Goal: Task Accomplishment & Management: Use online tool/utility

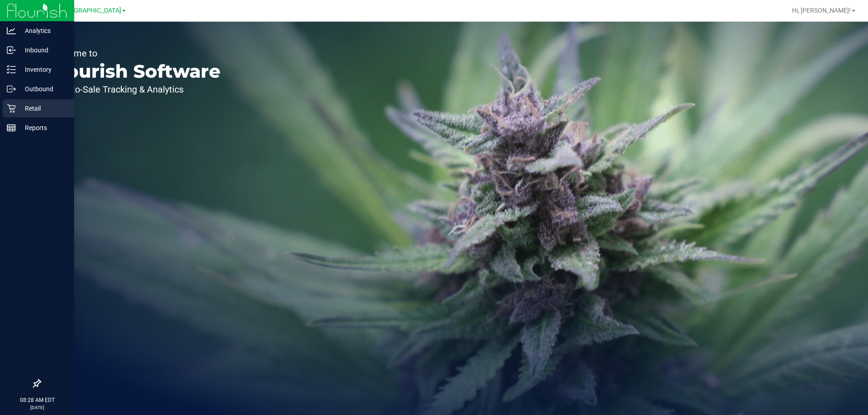
click at [21, 101] on div "Retail" at bounding box center [38, 108] width 71 height 18
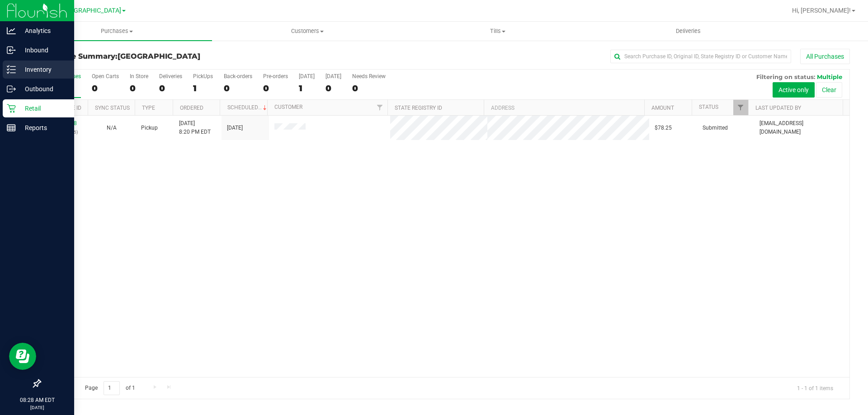
click at [12, 62] on div "Inventory" at bounding box center [38, 70] width 71 height 18
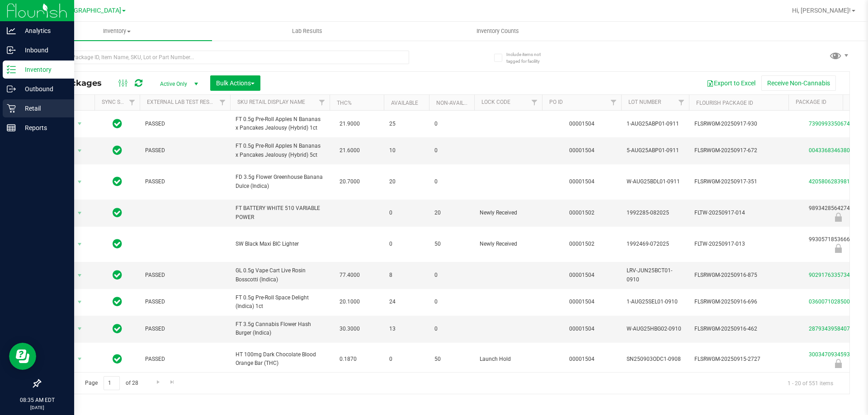
click at [10, 114] on div "Retail" at bounding box center [38, 108] width 71 height 18
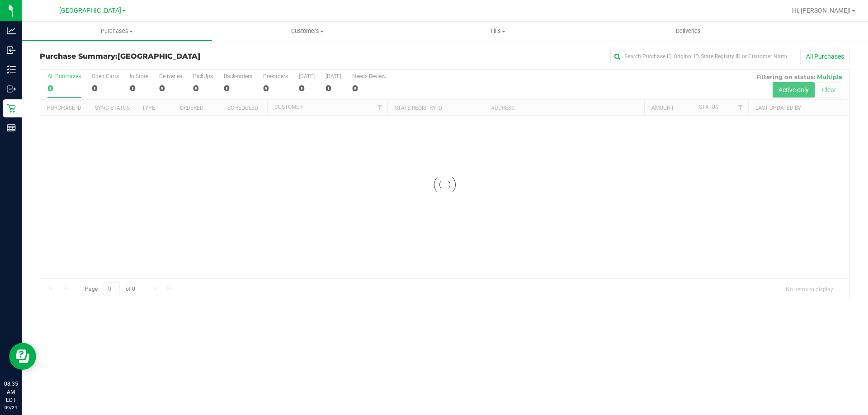
click at [490, 41] on div "Purchase Summary: [GEOGRAPHIC_DATA] All Purchases Loading... All Purchases 0 Op…" at bounding box center [445, 175] width 846 height 270
click at [492, 30] on span "Tills" at bounding box center [497, 31] width 189 height 8
click at [486, 55] on li "Manage tills" at bounding box center [497, 54] width 190 height 11
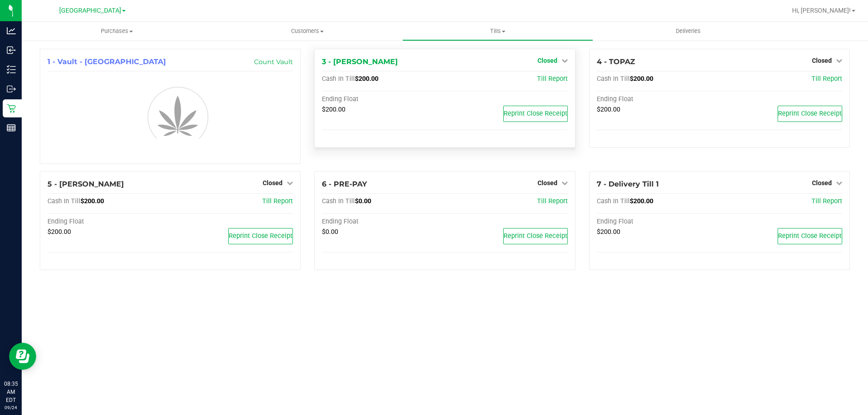
click at [564, 61] on icon at bounding box center [564, 60] width 6 height 6
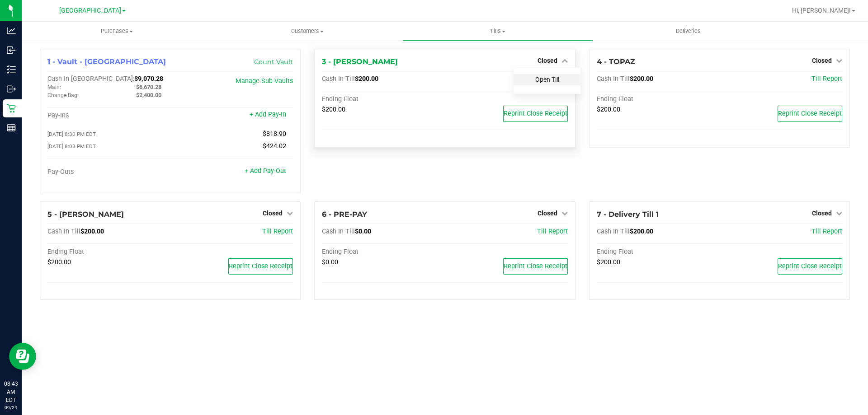
click at [551, 82] on link "Open Till" at bounding box center [547, 79] width 24 height 7
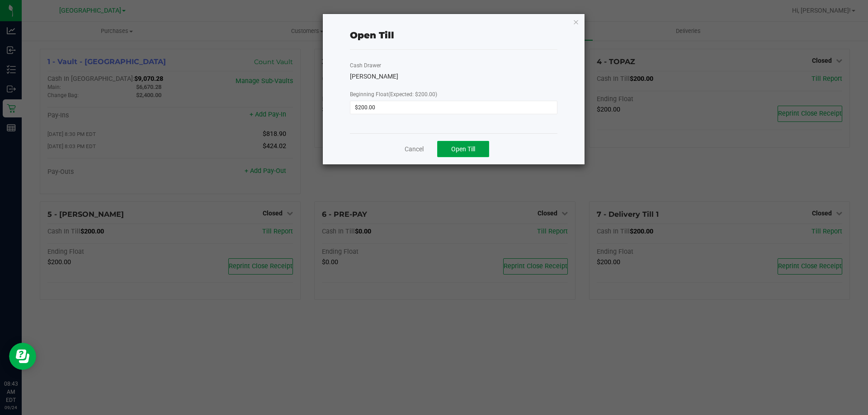
click at [480, 147] on button "Open Till" at bounding box center [463, 149] width 52 height 16
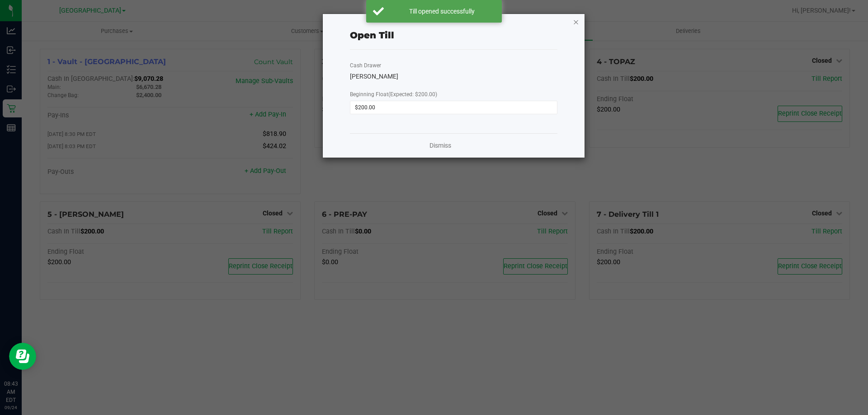
click at [579, 24] on icon "button" at bounding box center [576, 21] width 6 height 11
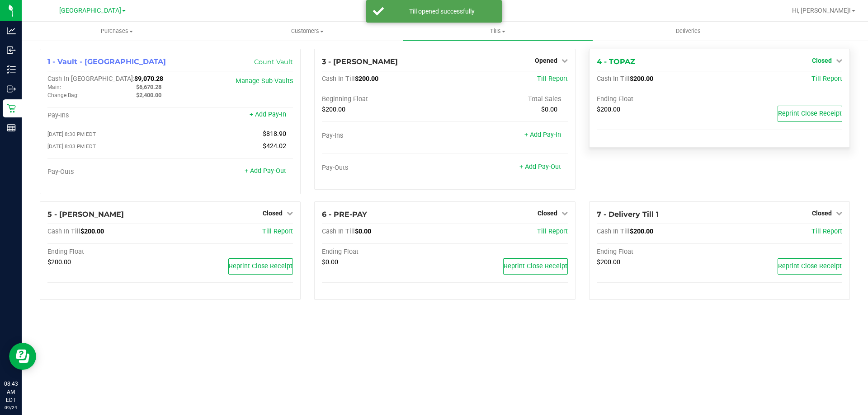
click at [830, 60] on span "Closed" at bounding box center [822, 60] width 20 height 7
click at [816, 75] on div "Open Till" at bounding box center [821, 79] width 67 height 11
click at [815, 77] on link "Open Till" at bounding box center [822, 79] width 24 height 7
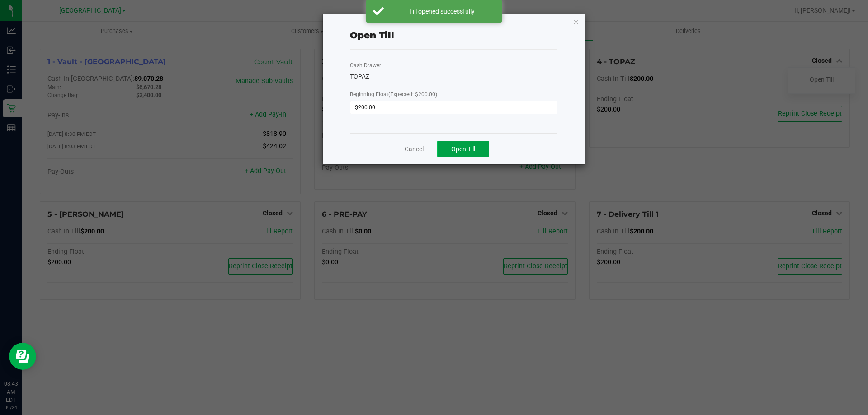
click at [464, 155] on button "Open Till" at bounding box center [463, 149] width 52 height 16
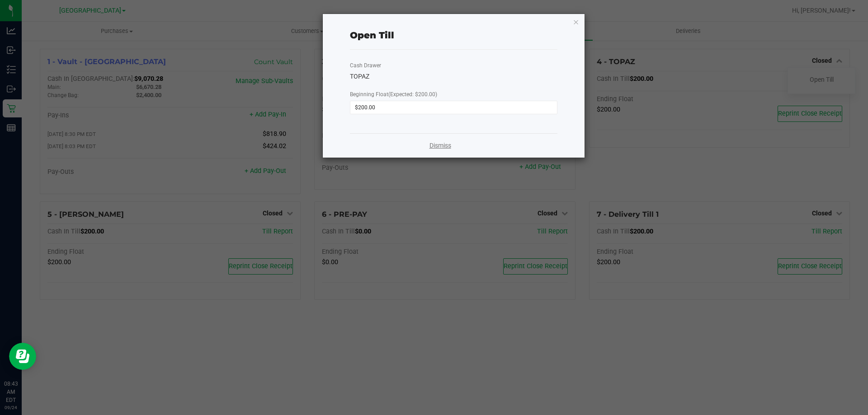
click at [449, 147] on link "Dismiss" at bounding box center [440, 145] width 22 height 9
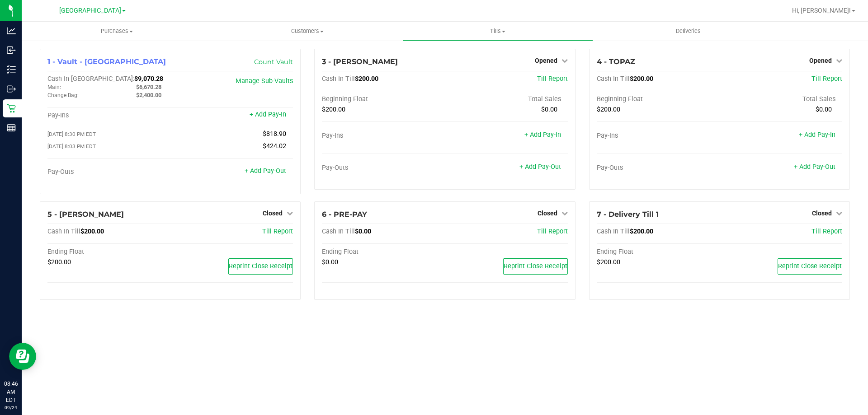
click at [440, 358] on div "Purchases Summary of purchases Fulfillment All purchases Customers All customer…" at bounding box center [445, 219] width 846 height 394
